Goal: Task Accomplishment & Management: Manage account settings

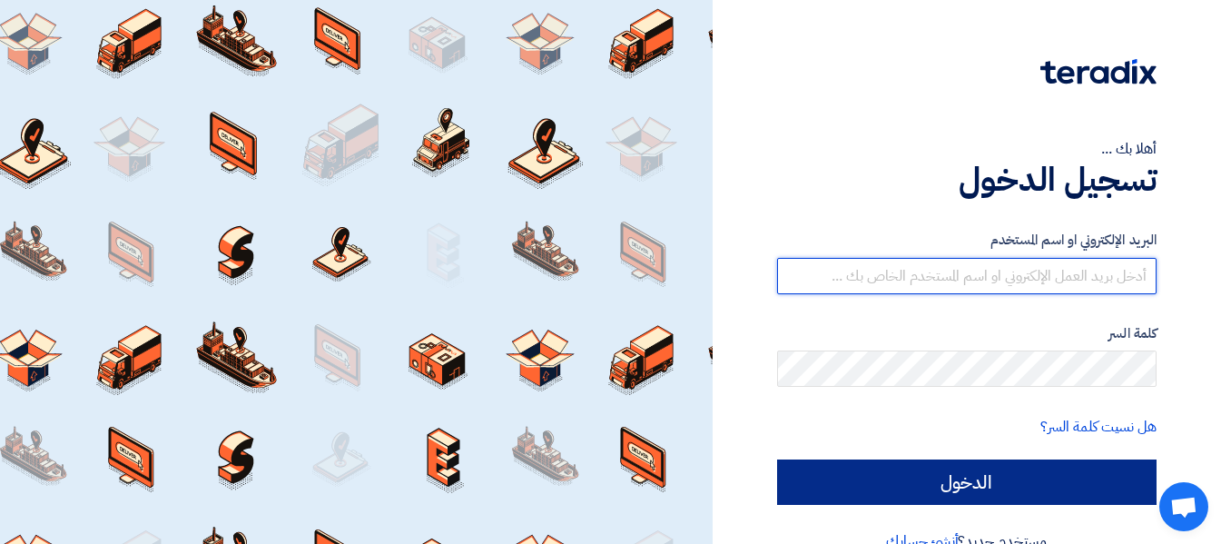
type input "[EMAIL_ADDRESS][DOMAIN_NAME]"
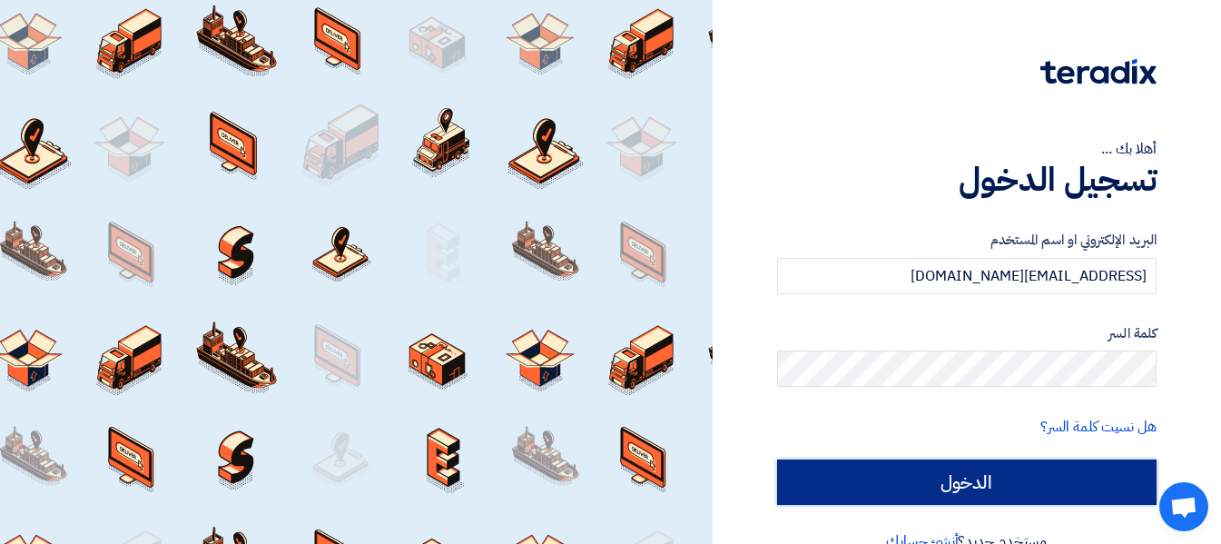
click at [1009, 490] on input "الدخول" at bounding box center [966, 481] width 379 height 45
